Goal: Task Accomplishment & Management: Manage account settings

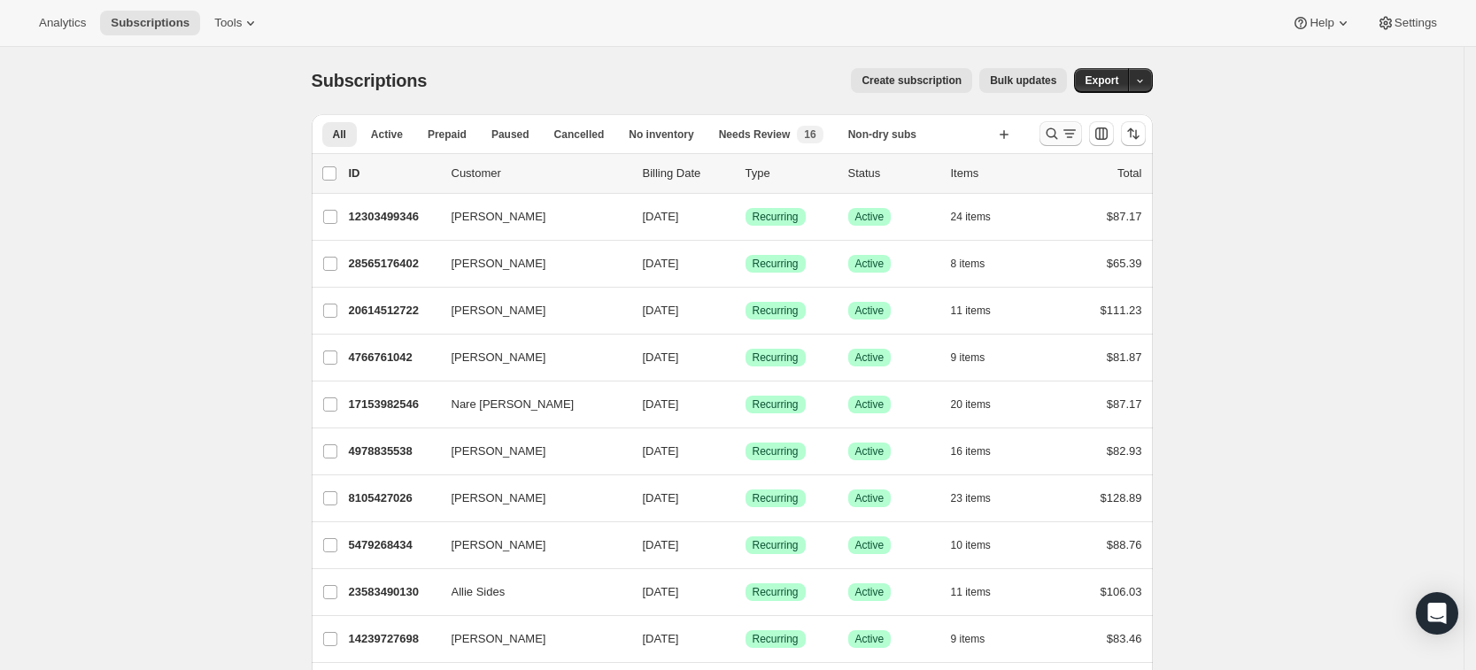
click at [1053, 140] on icon "Search and filter results" at bounding box center [1052, 134] width 18 height 18
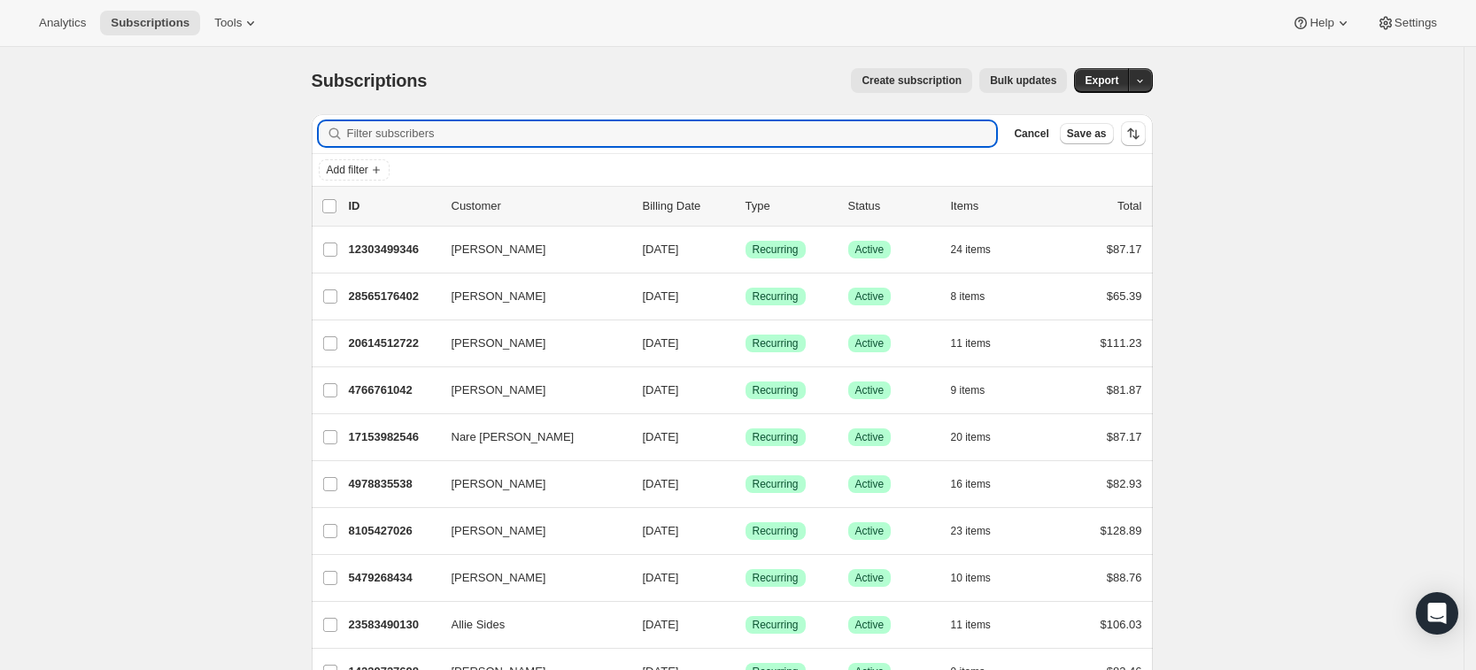
paste input "[EMAIL_ADDRESS][DOMAIN_NAME]"
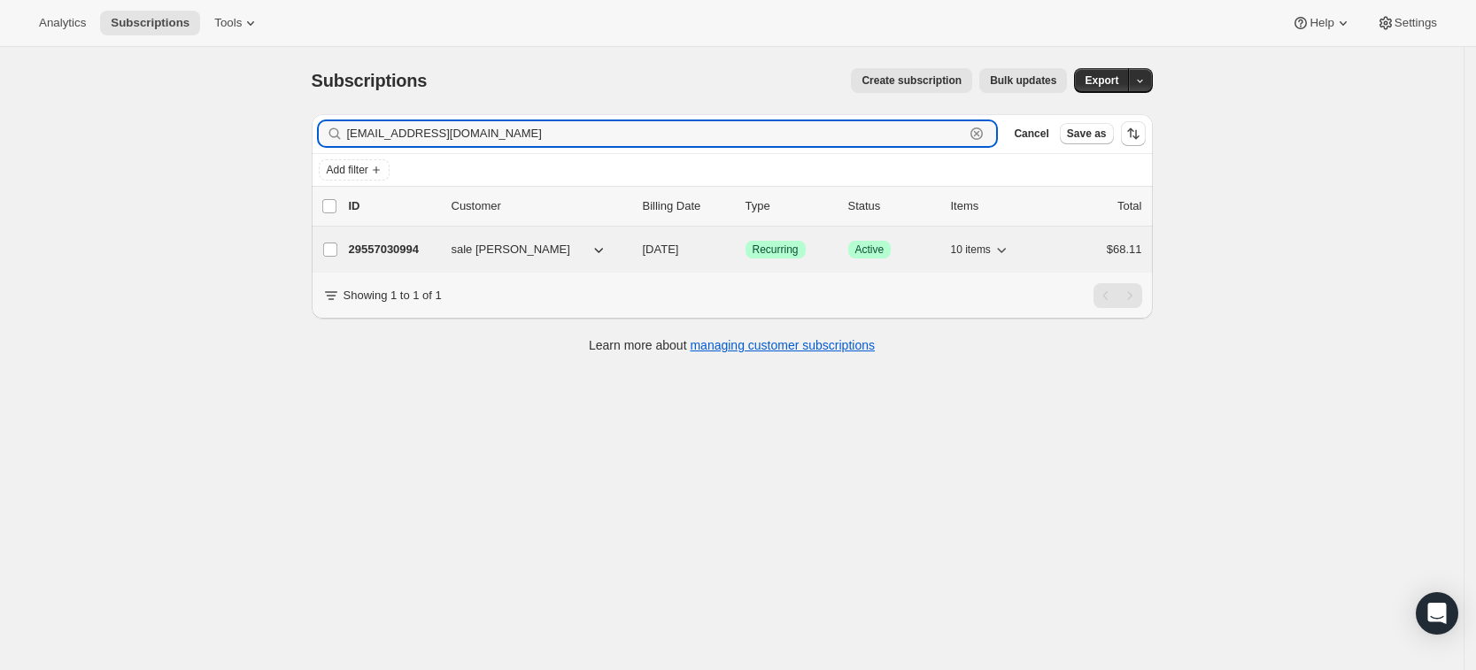
type input "[EMAIL_ADDRESS][DOMAIN_NAME]"
click at [381, 251] on p "29557030994" at bounding box center [393, 250] width 89 height 18
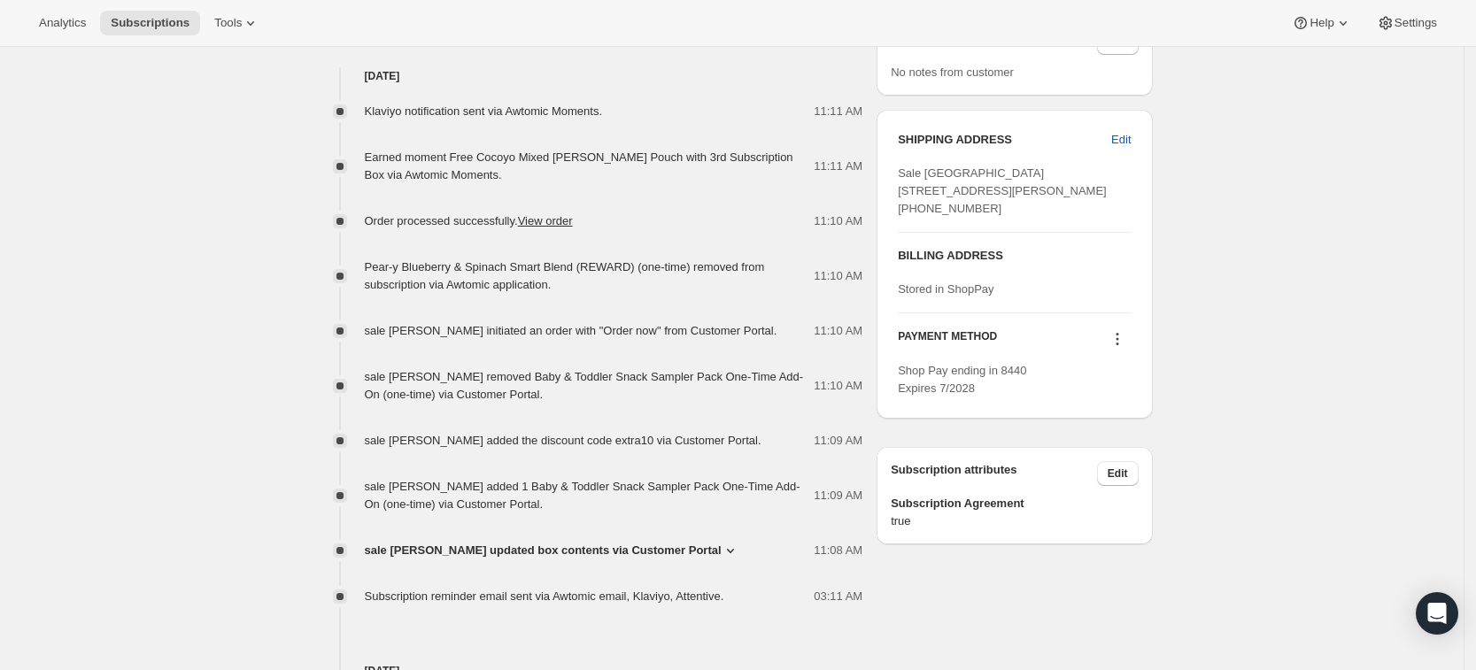
scroll to position [819, 0]
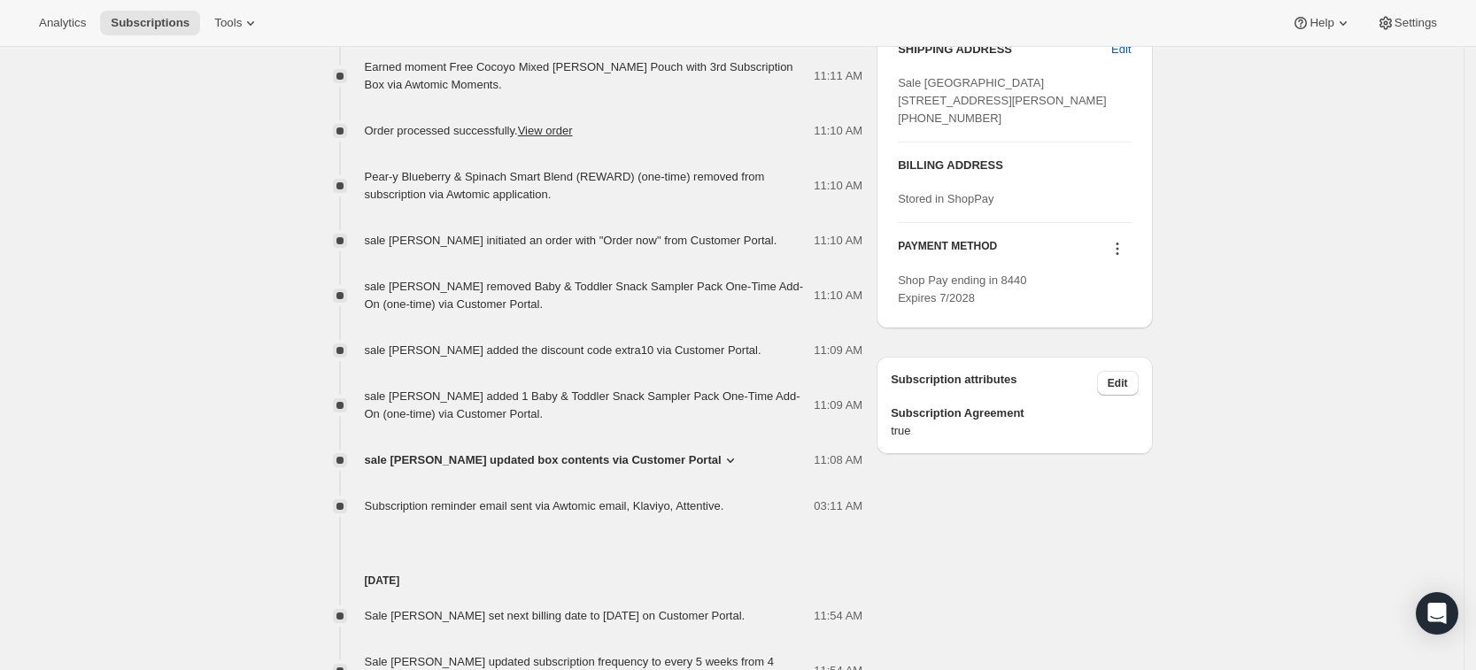
click at [614, 455] on span "sale [PERSON_NAME] updated box contents via Customer Portal" at bounding box center [543, 460] width 357 height 18
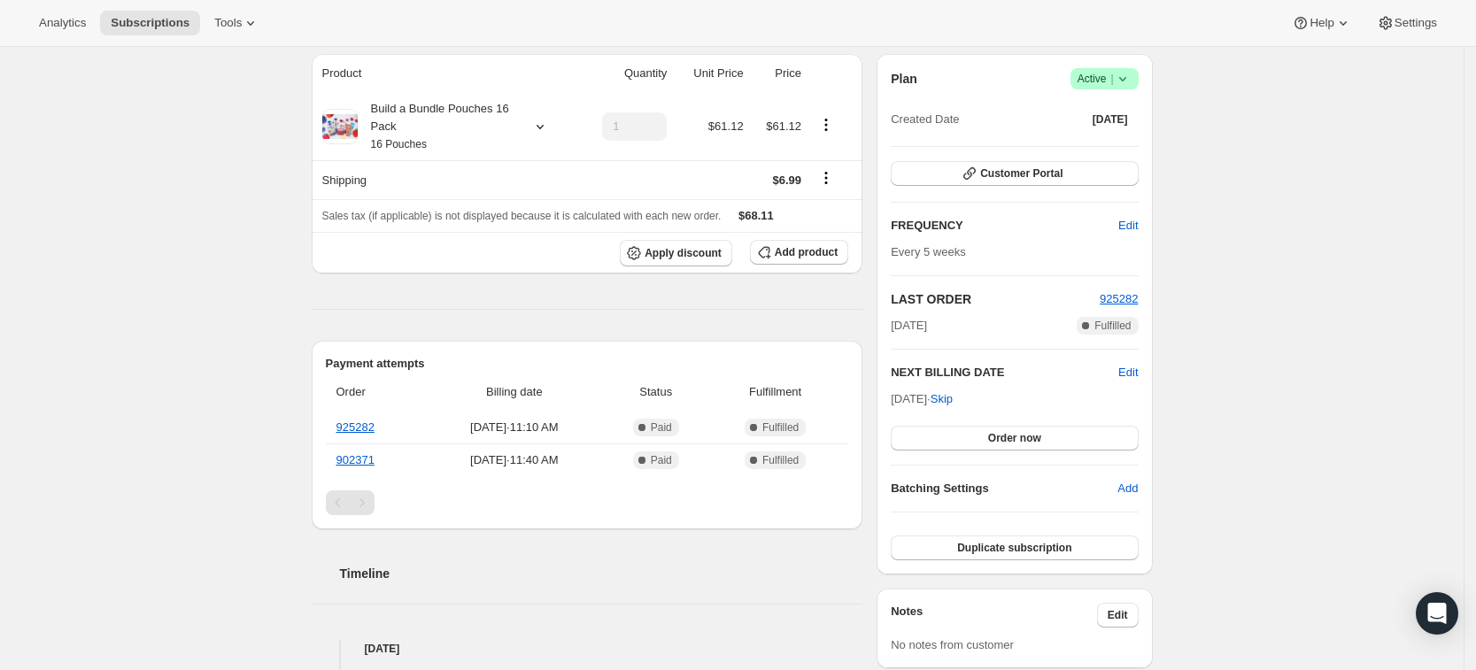
scroll to position [0, 0]
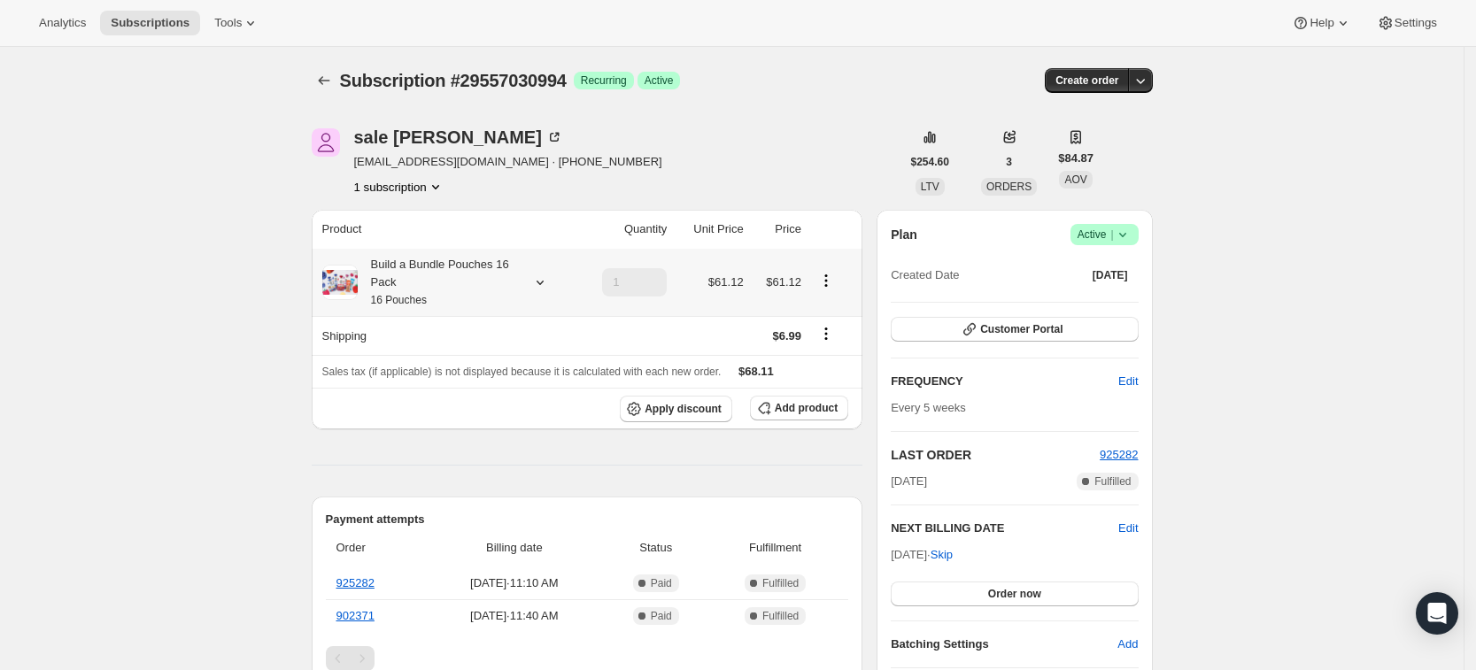
click at [541, 281] on icon at bounding box center [540, 283] width 18 height 18
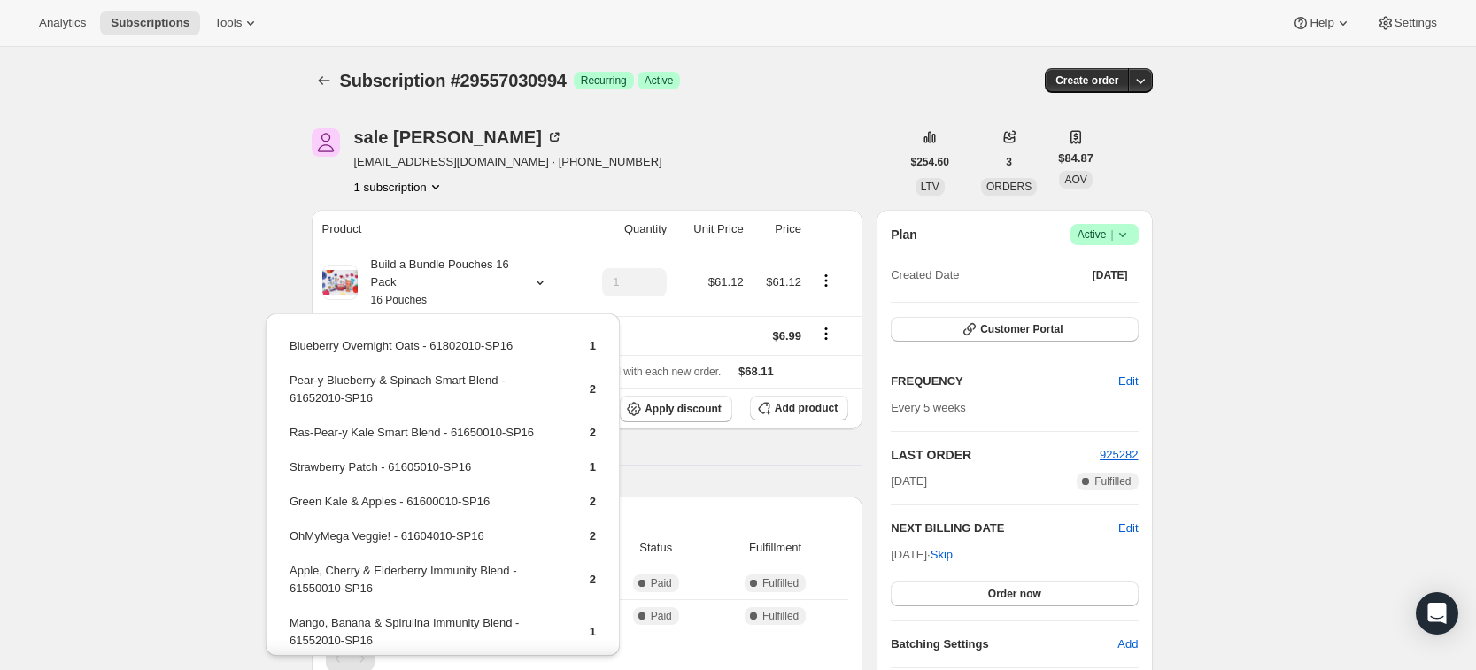
click at [675, 177] on div "sale [PERSON_NAME] [EMAIL_ADDRESS][DOMAIN_NAME] · [PHONE_NUMBER] 1 subscription" at bounding box center [606, 161] width 589 height 67
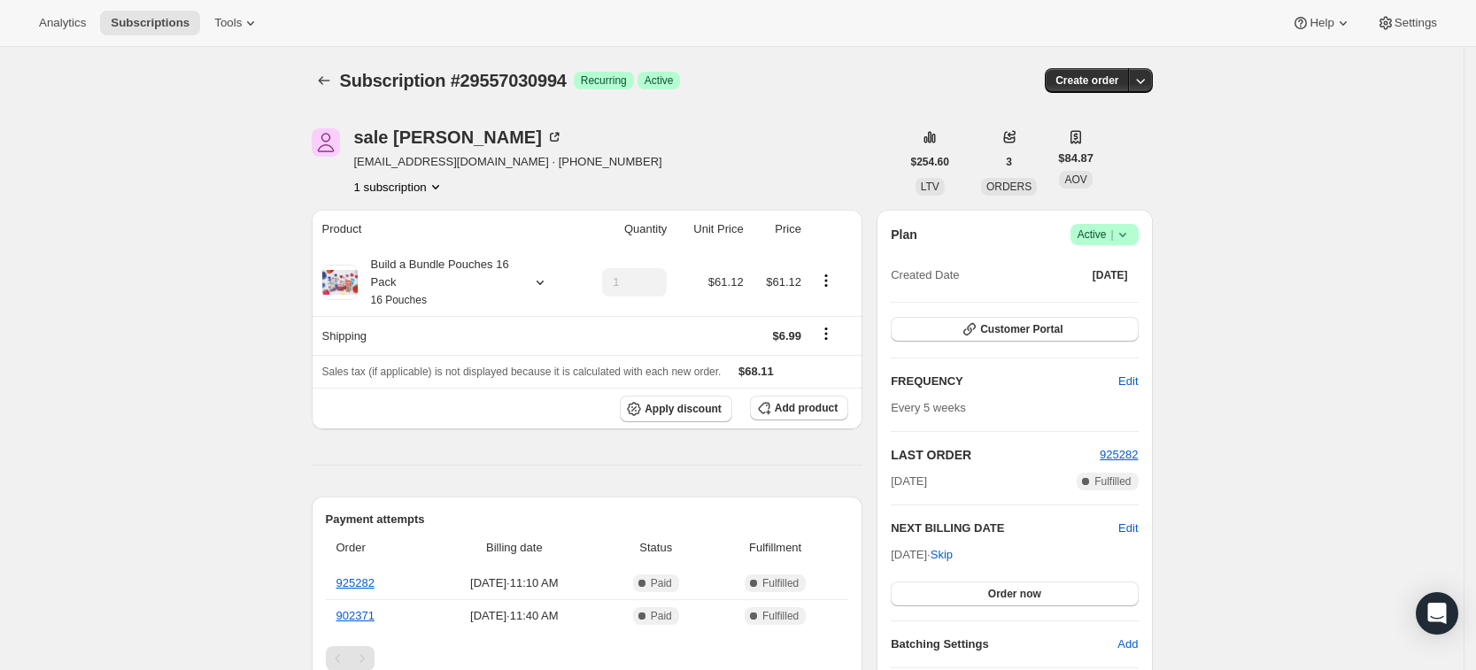
click at [321, 92] on div at bounding box center [326, 80] width 28 height 25
click at [331, 69] on button "Subscriptions" at bounding box center [324, 80] width 25 height 25
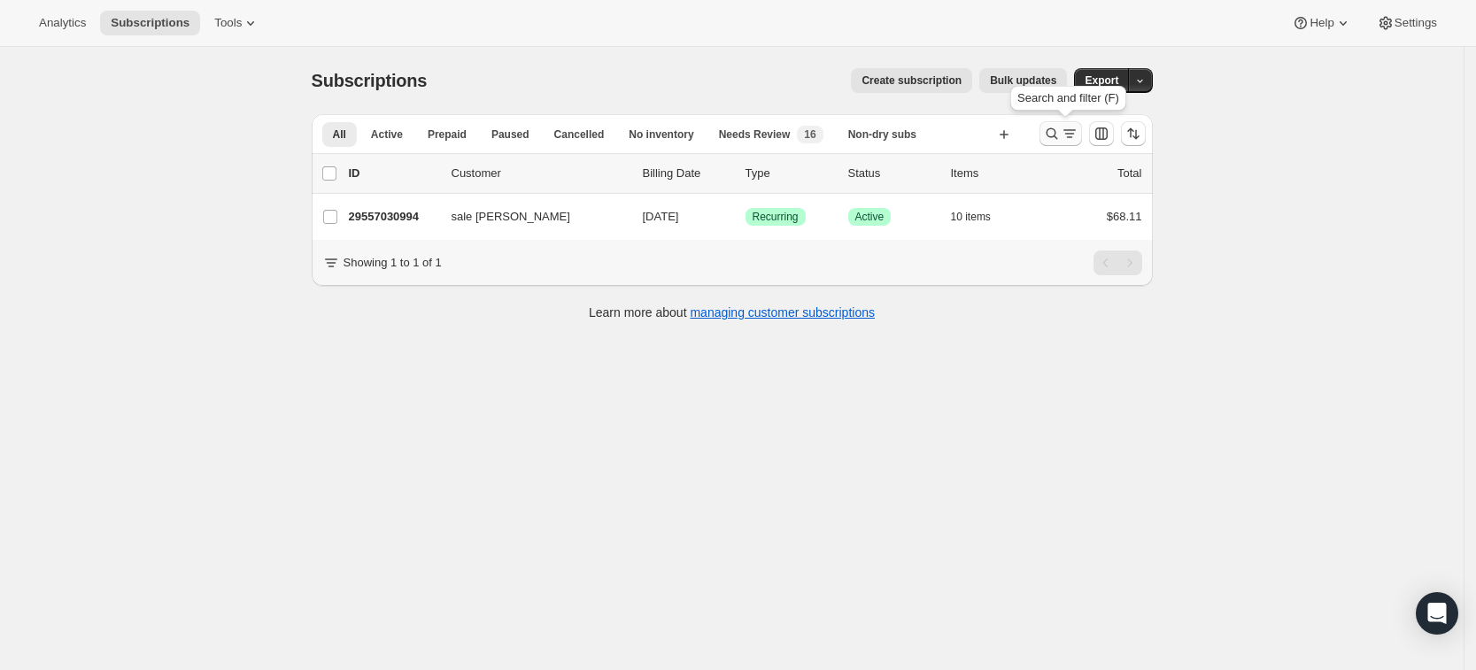
click at [1069, 135] on icon "Search and filter results" at bounding box center [1069, 134] width 18 height 18
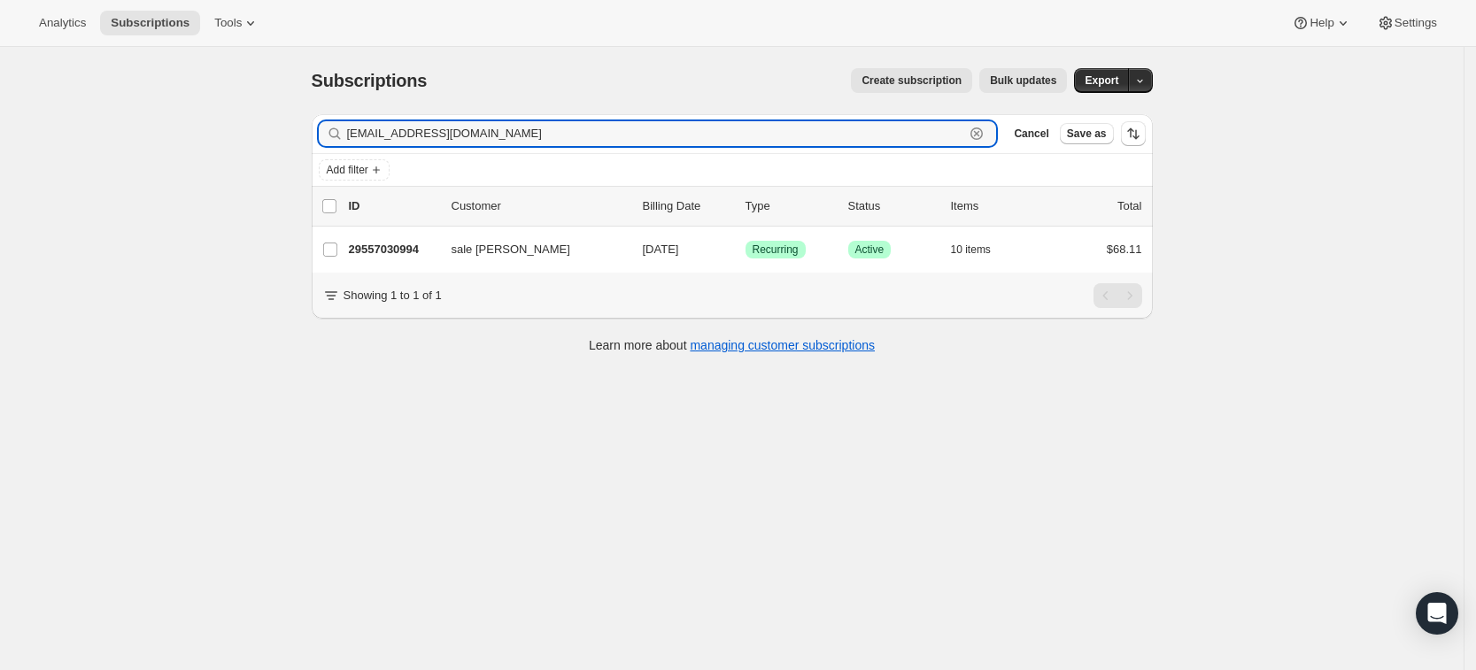
click at [985, 136] on icon "button" at bounding box center [977, 134] width 18 height 18
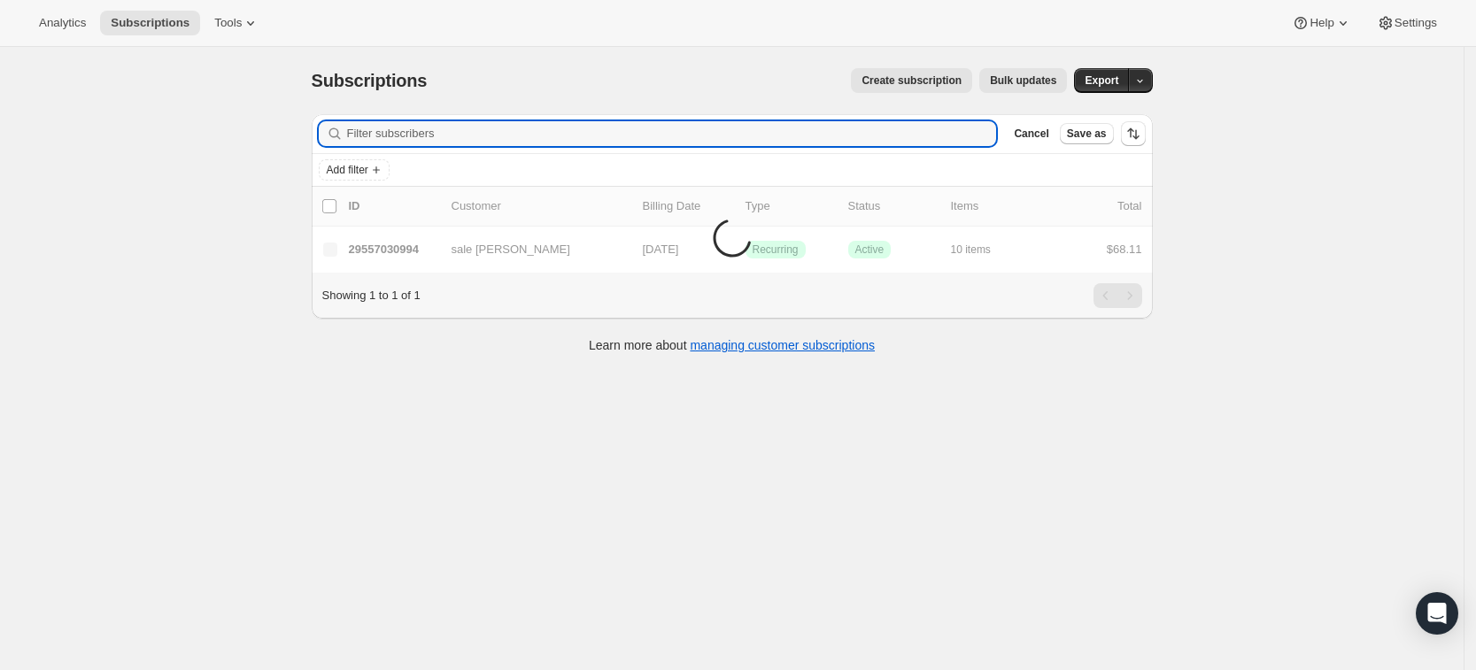
paste input "[EMAIL_ADDRESS][DOMAIN_NAME]"
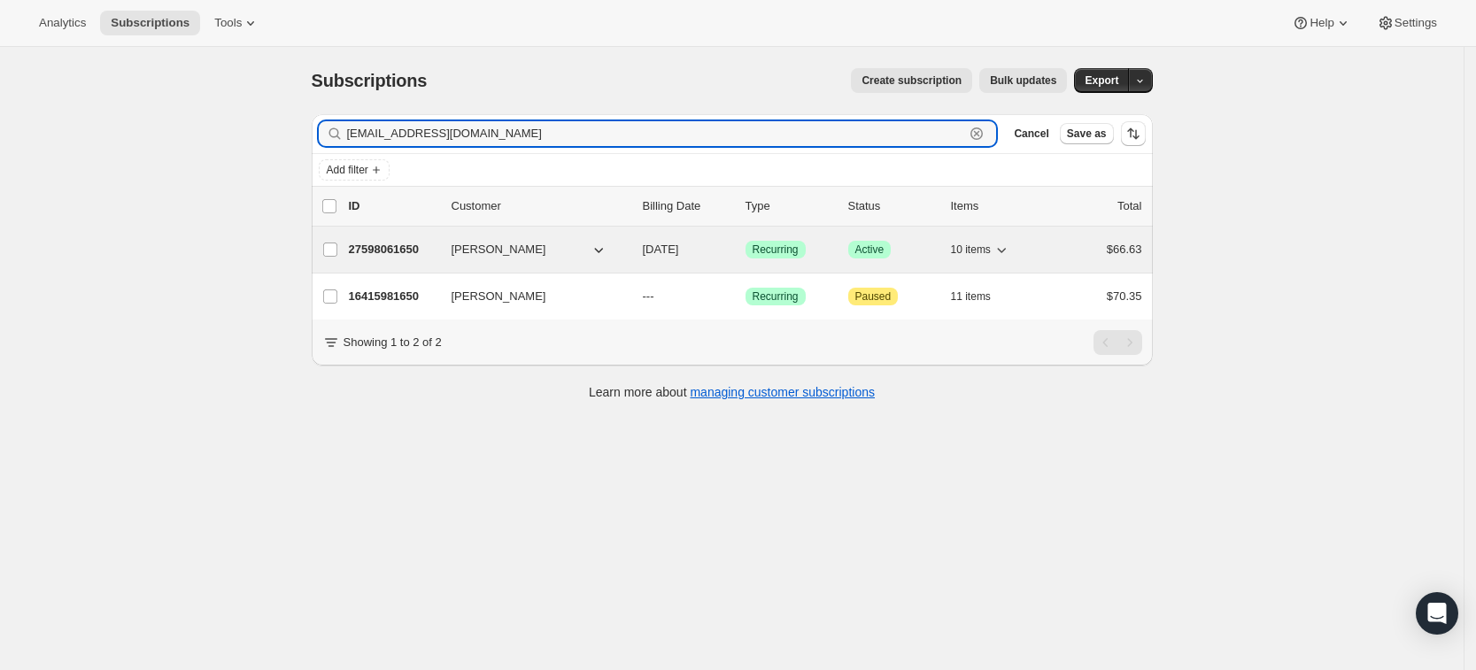
type input "[EMAIL_ADDRESS][DOMAIN_NAME]"
click at [412, 245] on p "27598061650" at bounding box center [393, 250] width 89 height 18
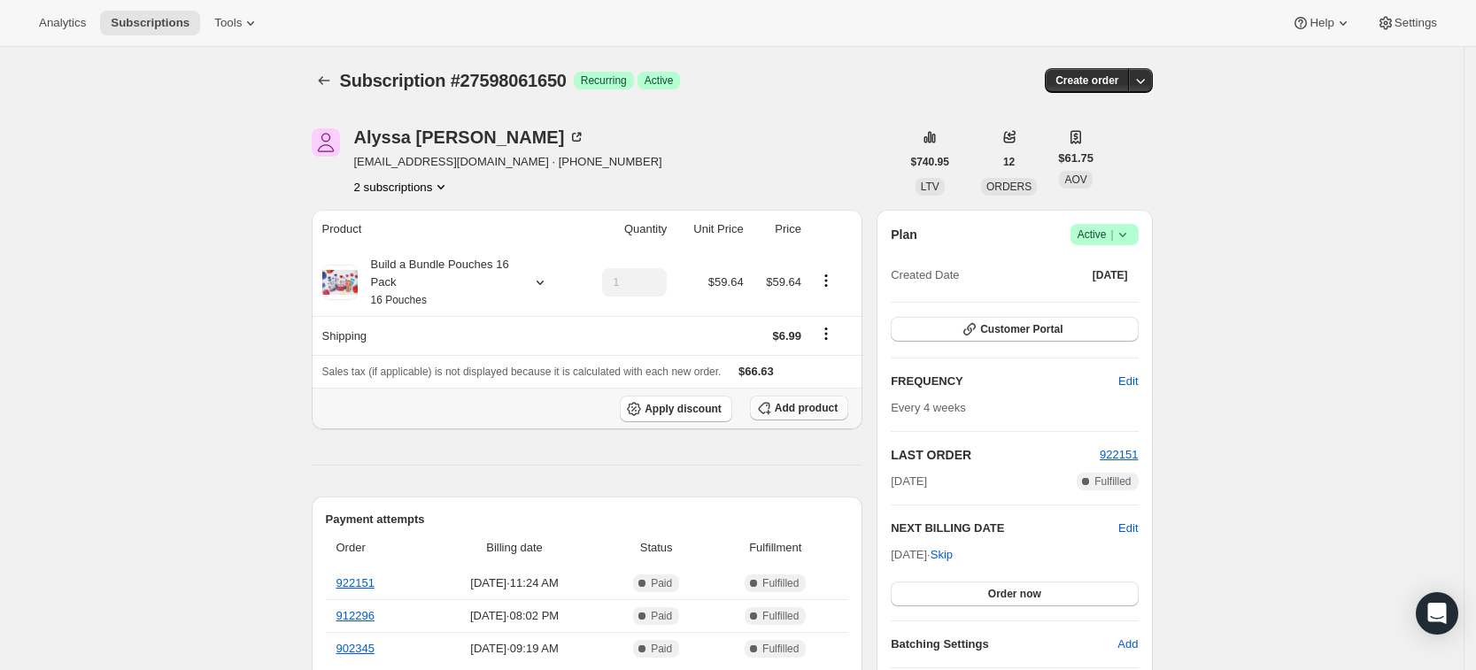
click at [808, 407] on span "Add product" at bounding box center [806, 408] width 63 height 14
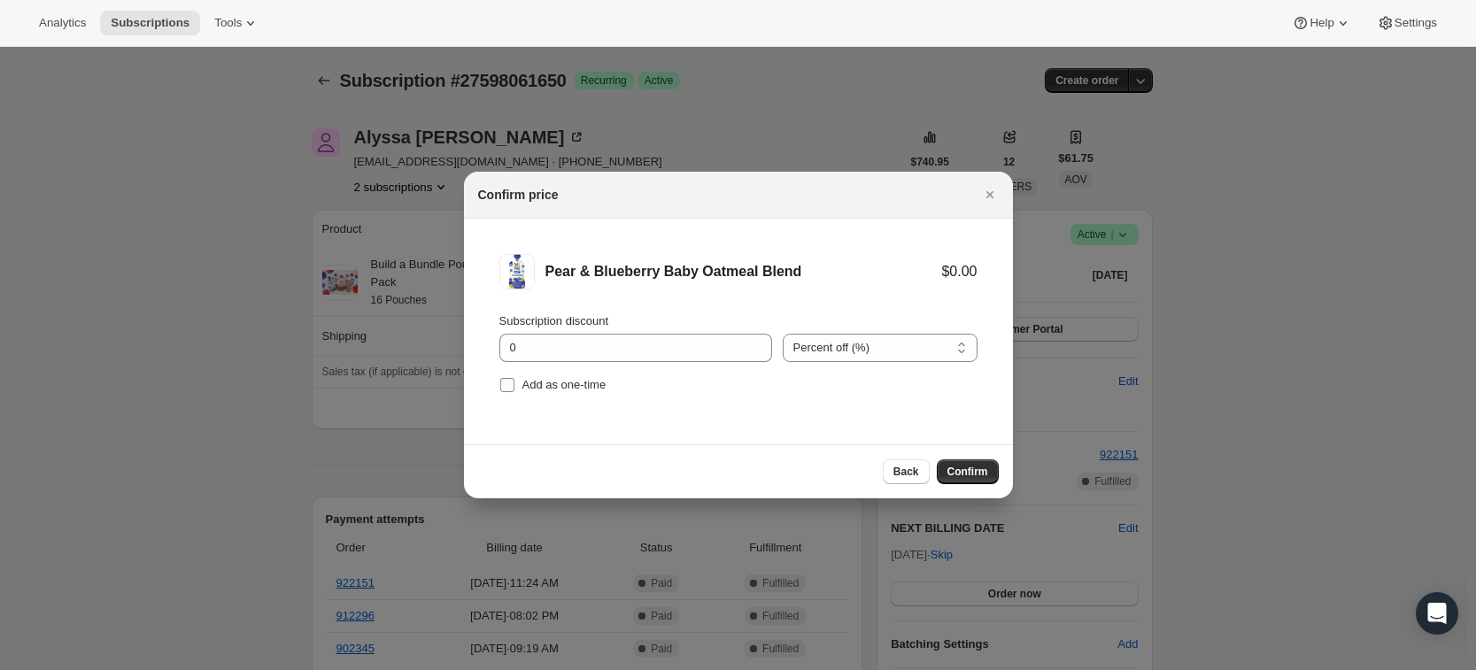
click at [533, 393] on span "Add as one-time" at bounding box center [564, 385] width 84 height 18
click at [514, 392] on input "Add as one-time" at bounding box center [507, 385] width 14 height 14
checkbox input "true"
click at [977, 471] on span "Confirm" at bounding box center [967, 472] width 41 height 14
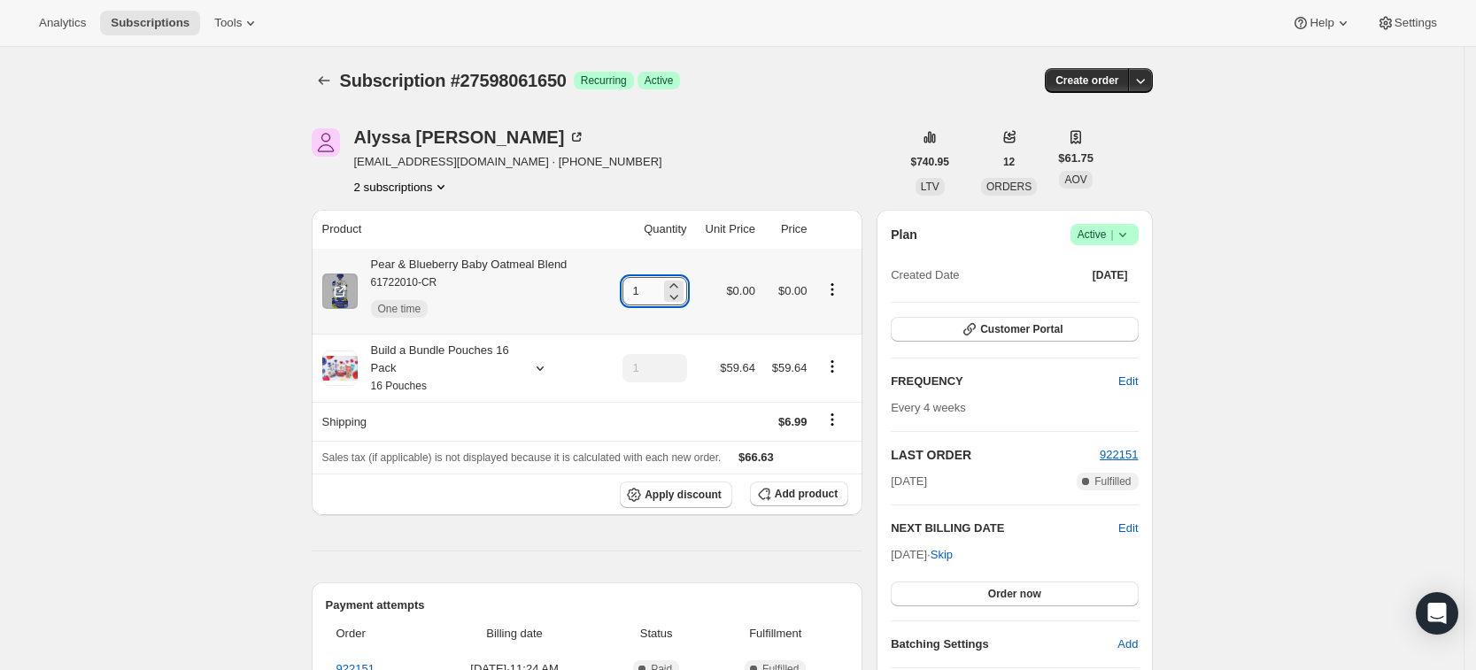
click at [659, 283] on input "1" at bounding box center [641, 291] width 38 height 28
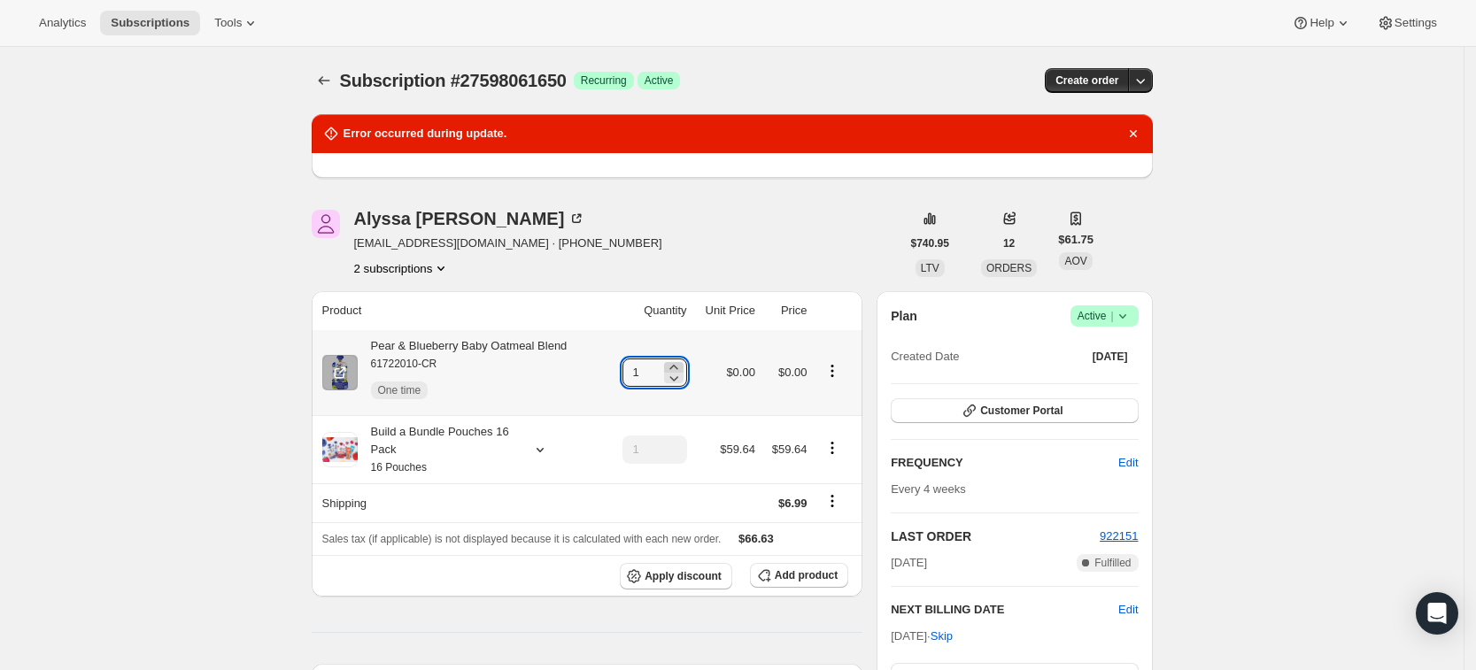
click at [682, 362] on icon at bounding box center [674, 368] width 18 height 18
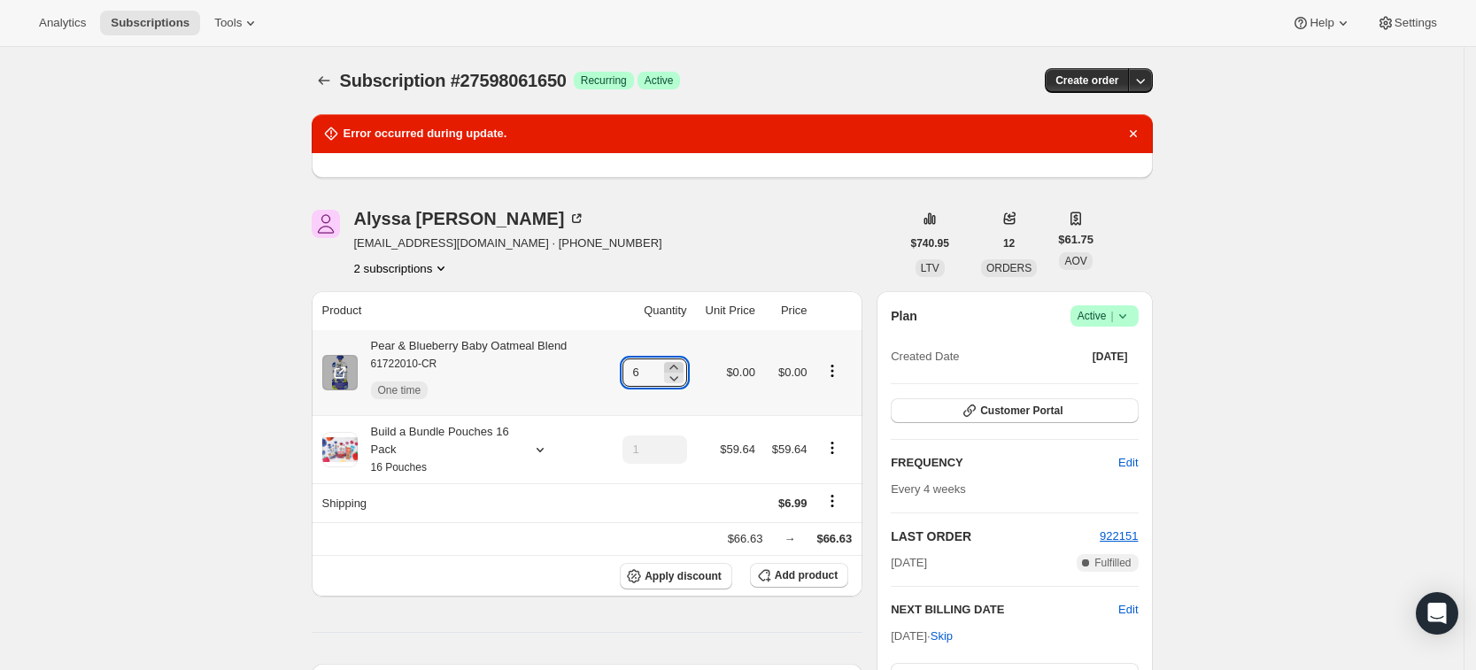
click at [682, 362] on icon at bounding box center [674, 368] width 18 height 18
type input "9"
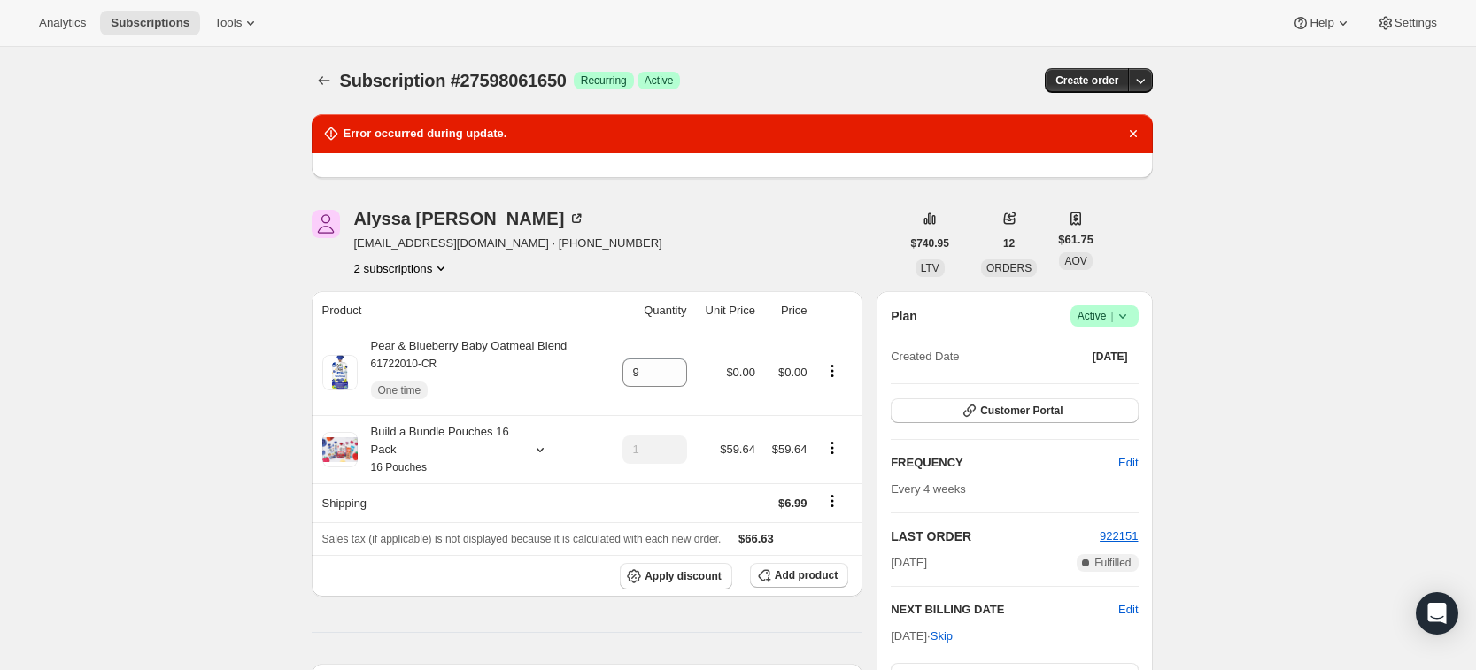
click at [328, 82] on icon "Subscriptions" at bounding box center [324, 81] width 18 height 18
